Goal: Task Accomplishment & Management: Use online tool/utility

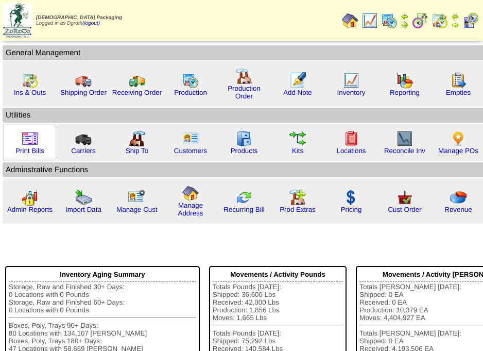
click at [29, 145] on img at bounding box center [30, 138] width 16 height 16
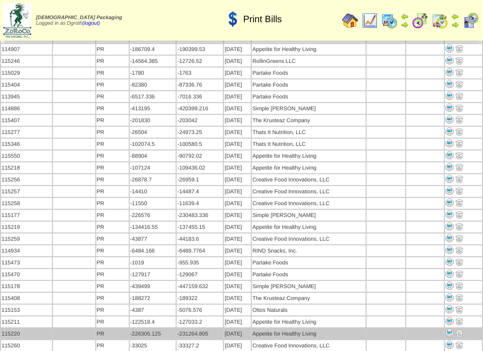
scroll to position [487, 0]
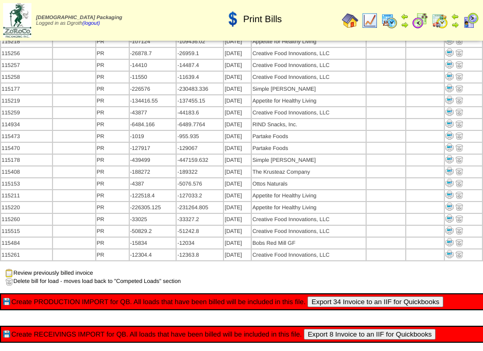
click at [378, 296] on button "Export 34 Invoice to an IIF for Quickbooks" at bounding box center [376, 301] width 136 height 11
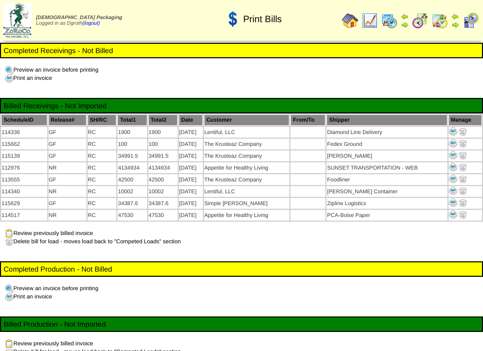
scroll to position [86, 0]
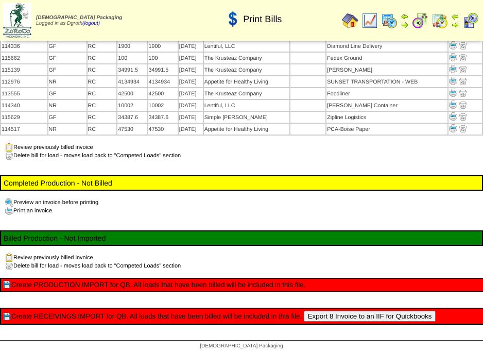
click at [358, 311] on button "Export 8 Invoice to an IIF for Quickbooks" at bounding box center [370, 316] width 132 height 11
